Goal: Transaction & Acquisition: Purchase product/service

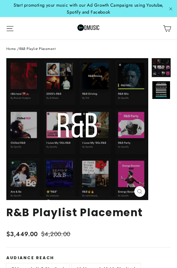
click at [1, 19] on div "Site navigation DIRECTORIES VALUE PACKS Aspiring Pack Professional Pack Managem…" at bounding box center [88, 29] width 177 height 20
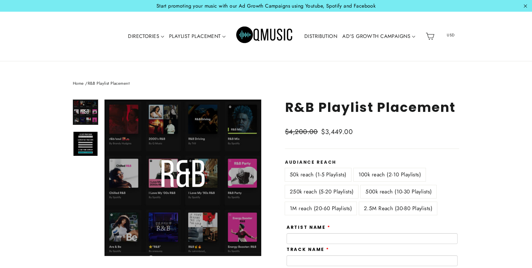
click at [177, 88] on div "Home / R&B Playlist Placement Close (esc) Close (esc) R&B Playlist Placement Re…" at bounding box center [266, 246] width 532 height 371
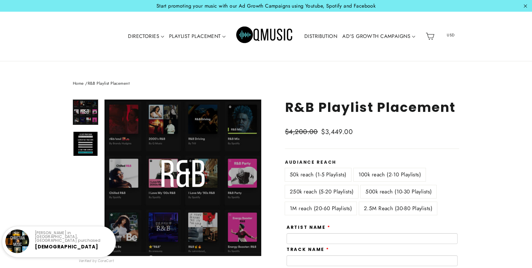
click at [177, 174] on label "100k reach (2-10 Playlists)" at bounding box center [389, 174] width 72 height 13
click at [177, 185] on div "50k reach (1-5 Playlists)" at bounding box center [319, 176] width 69 height 17
click at [177, 188] on label "250k reach (5-20 Playlists)" at bounding box center [321, 191] width 73 height 13
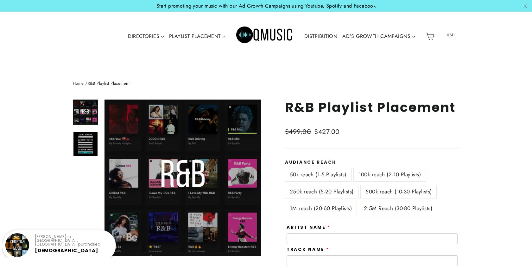
click at [177, 188] on label "500k reach (10-30 Playlists)" at bounding box center [398, 191] width 76 height 13
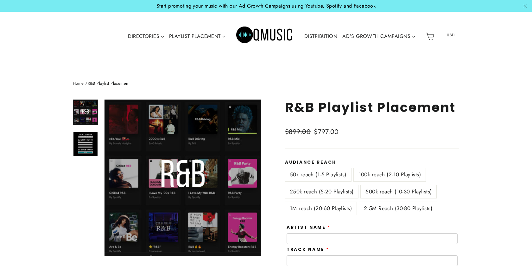
click at [177, 206] on label "1M reach (20-60 Playlists)" at bounding box center [321, 208] width 72 height 13
click at [177, 206] on label "2.5M Reach (30-80 Playlists)" at bounding box center [398, 208] width 78 height 13
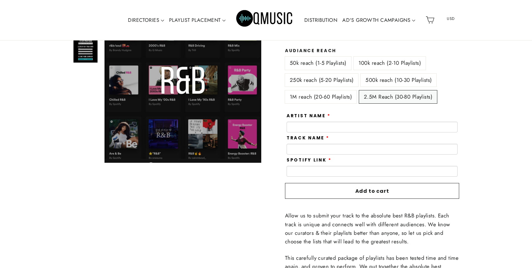
scroll to position [66, 0]
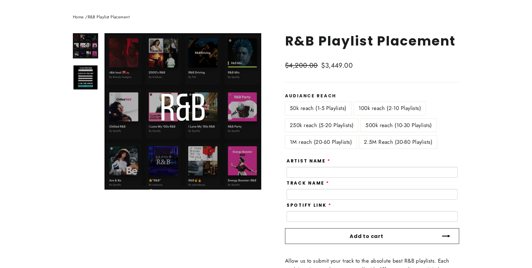
click at [177, 237] on span "Add to cart" at bounding box center [366, 236] width 34 height 7
click at [177, 109] on label "50k reach (1-5 Playlists)" at bounding box center [318, 108] width 66 height 13
click at [177, 111] on label "100k reach (2-10 Playlists)" at bounding box center [389, 108] width 72 height 13
click at [177, 122] on label "250k reach (5-20 Playlists)" at bounding box center [321, 125] width 73 height 13
click at [177, 106] on label "100k reach (2-10 Playlists)" at bounding box center [389, 108] width 72 height 13
